Goal: Information Seeking & Learning: Learn about a topic

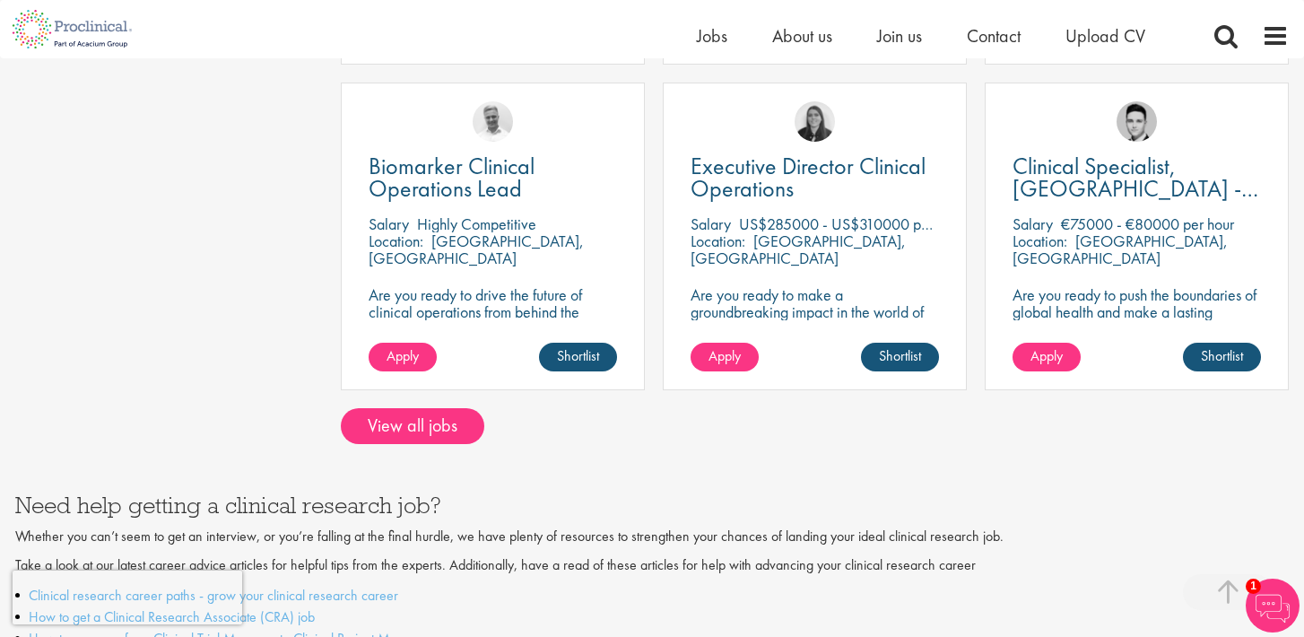
scroll to position [1528, 0]
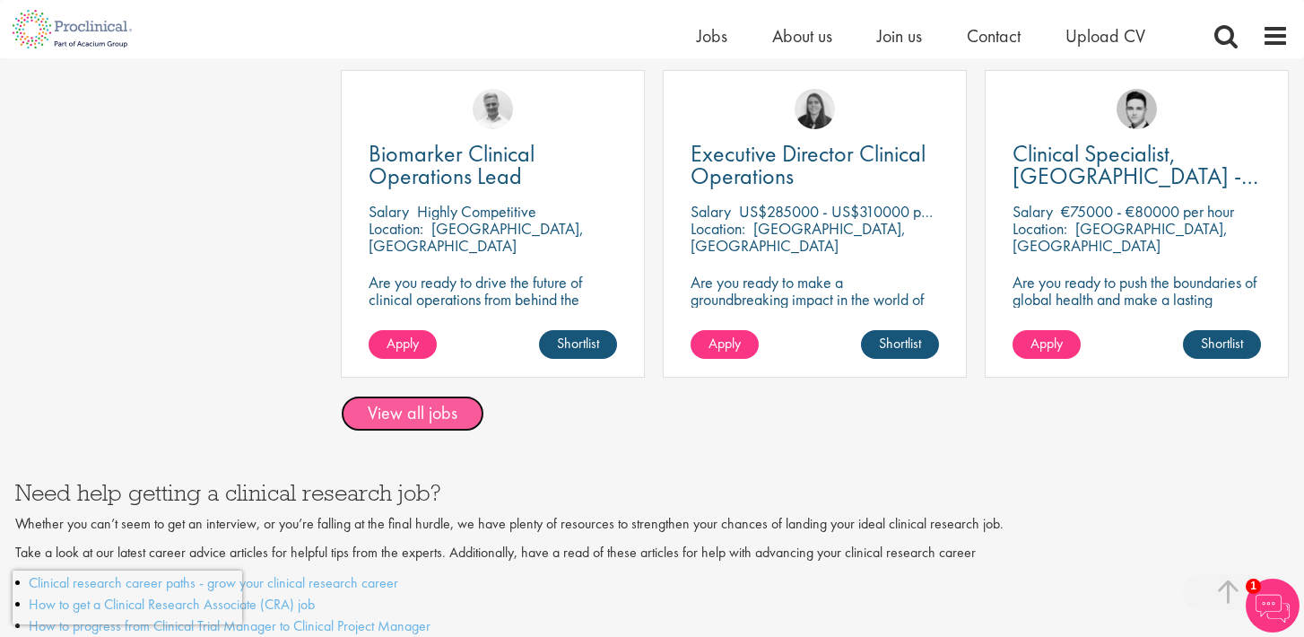
click at [413, 395] on link "View all jobs" at bounding box center [412, 413] width 143 height 36
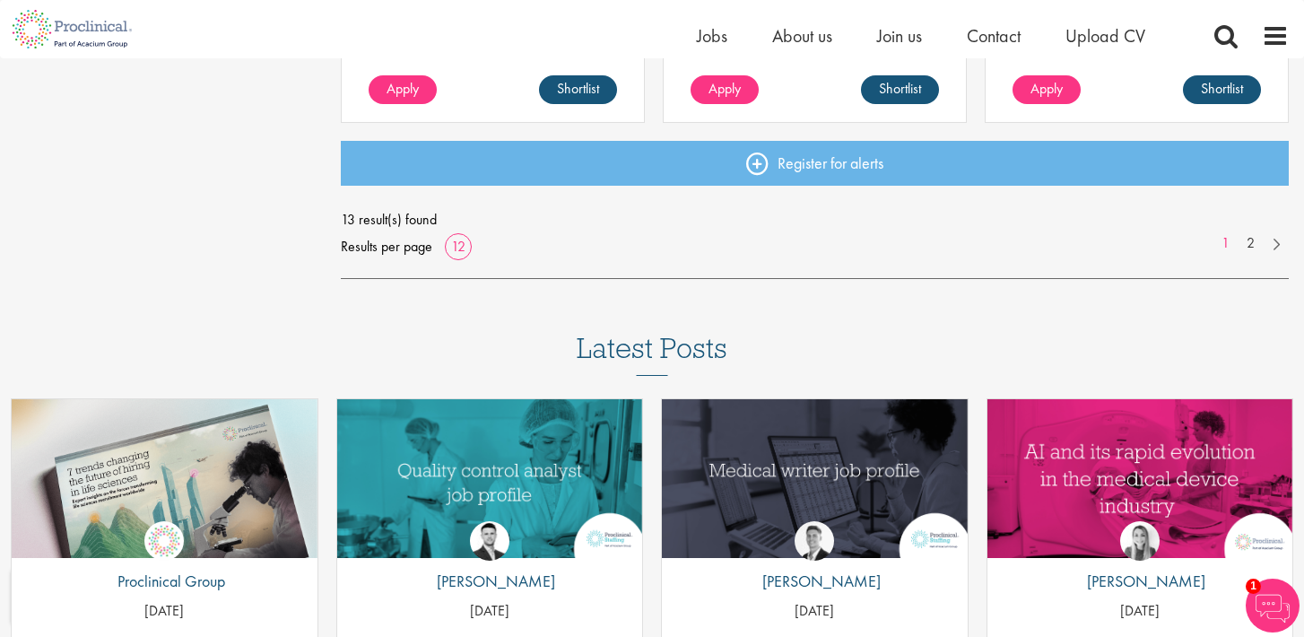
scroll to position [1580, 0]
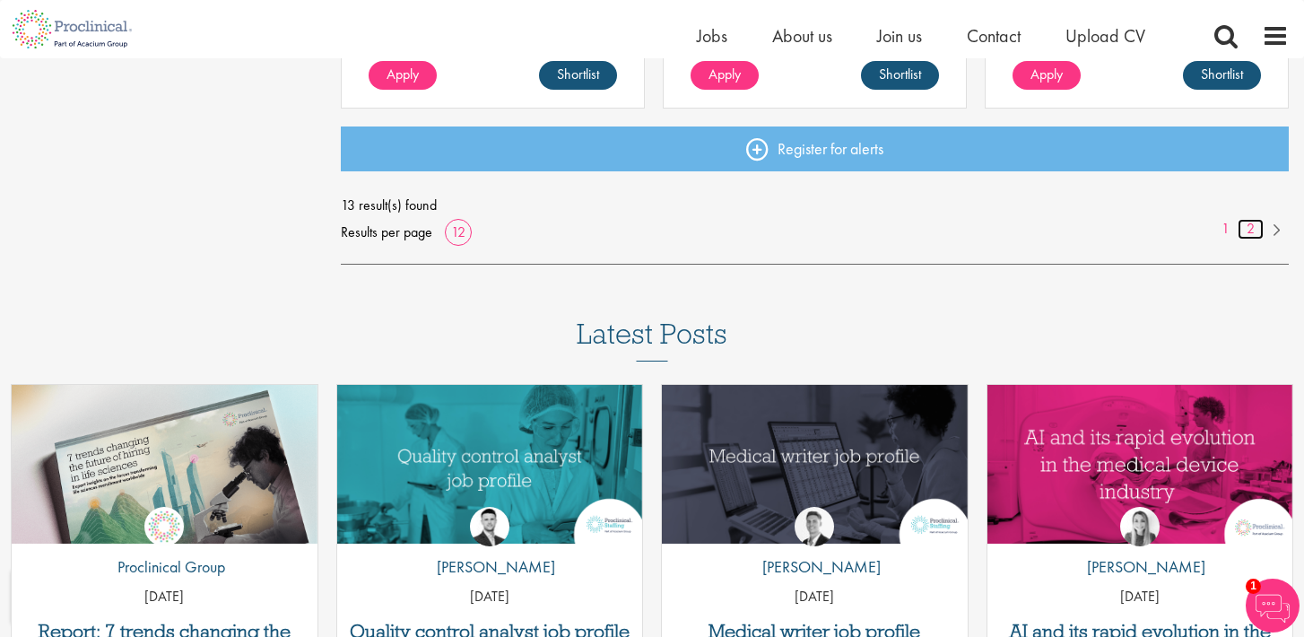
click at [1248, 230] on link "2" at bounding box center [1251, 229] width 26 height 21
